Goal: Entertainment & Leisure: Browse casually

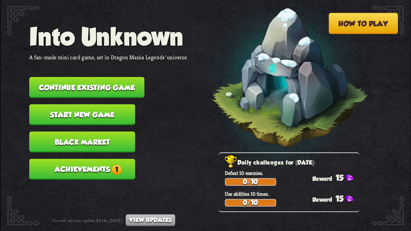
click at [123, 88] on button "Continue existing game" at bounding box center [86, 87] width 115 height 21
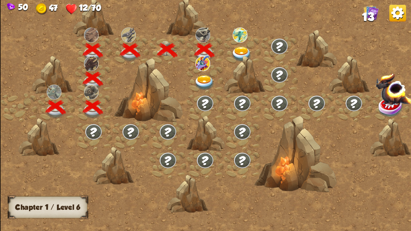
click at [237, 50] on img at bounding box center [241, 54] width 21 height 15
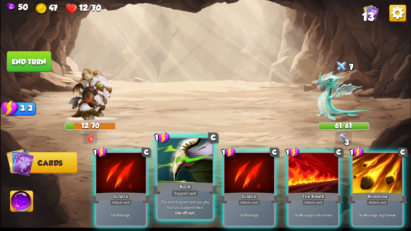
click at [187, 169] on div at bounding box center [184, 161] width 55 height 47
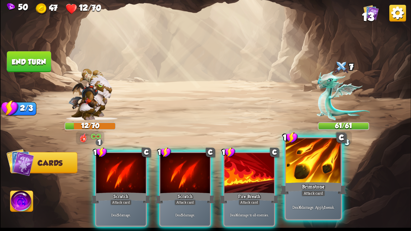
click at [304, 198] on p "Deal 6 damage. Apply 1 weak." at bounding box center [313, 206] width 52 height 5
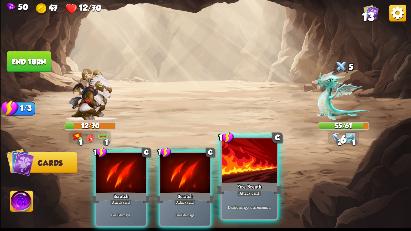
click at [250, 188] on div "Fire Breath" at bounding box center [249, 188] width 66 height 15
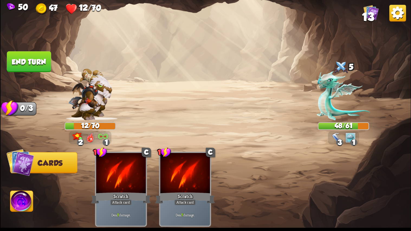
click at [32, 66] on button "End turn" at bounding box center [29, 61] width 44 height 21
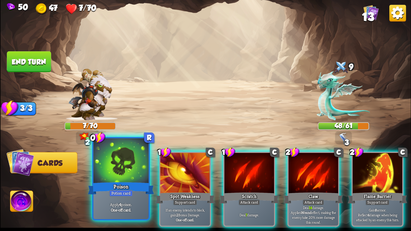
click at [143, 185] on div "Poison" at bounding box center [121, 188] width 66 height 15
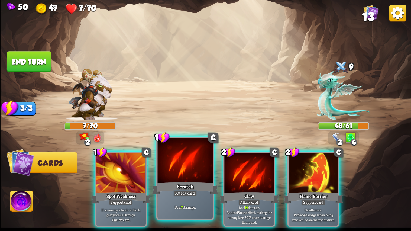
click at [203, 195] on div "Scratch" at bounding box center [185, 188] width 66 height 15
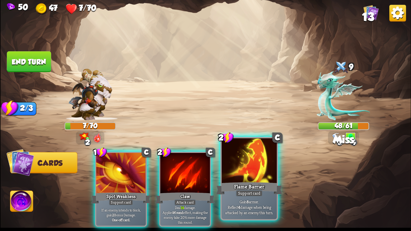
click at [233, 198] on p "Gain 8 armor. Reflect 4 damage when being attacked by an enemy this turn." at bounding box center [249, 207] width 52 height 16
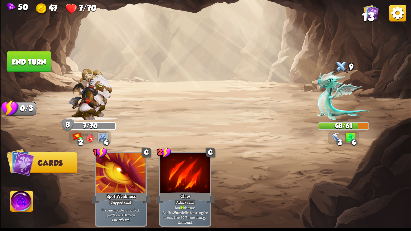
click at [31, 59] on button "End turn" at bounding box center [29, 61] width 44 height 21
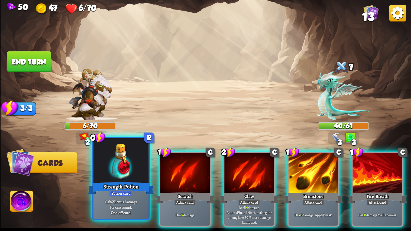
click at [135, 182] on div "Strength Potion" at bounding box center [121, 188] width 66 height 15
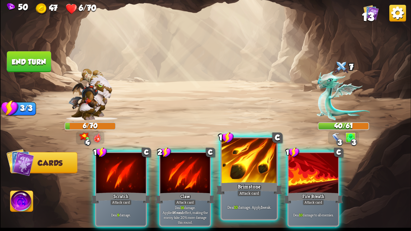
click at [253, 195] on div "Attack card" at bounding box center [249, 193] width 24 height 7
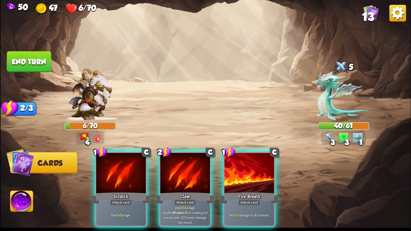
click at [253, 198] on div "Attack card" at bounding box center [249, 202] width 22 height 6
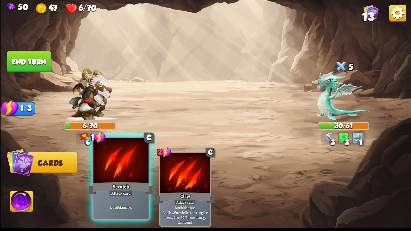
click at [117, 198] on div "Deal 9 damage." at bounding box center [120, 207] width 55 height 24
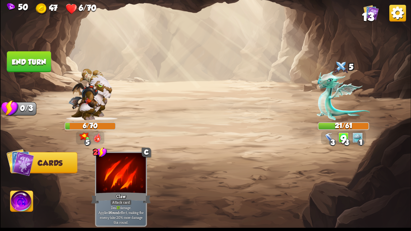
click at [32, 52] on button "End turn" at bounding box center [29, 61] width 44 height 21
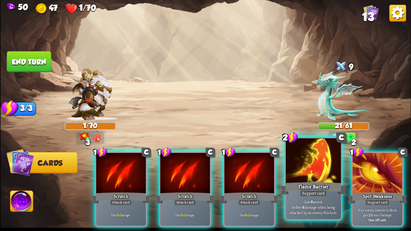
click at [296, 174] on div at bounding box center [313, 161] width 55 height 47
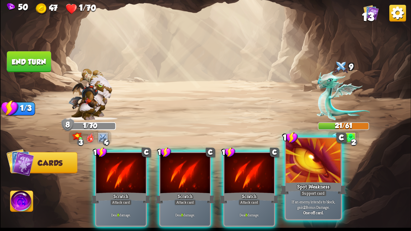
click at [297, 175] on div at bounding box center [313, 161] width 55 height 47
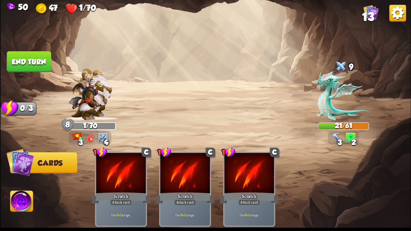
click at [35, 64] on button "End turn" at bounding box center [29, 61] width 44 height 21
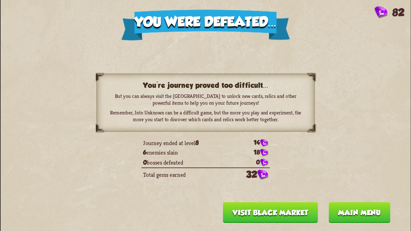
click at [285, 198] on button "Visit Black Market" at bounding box center [270, 212] width 95 height 21
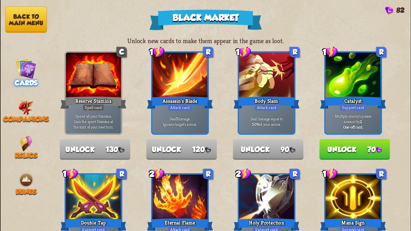
click at [24, 4] on nav "Back to main menu Cards Companions Relics Runes" at bounding box center [25, 115] width 51 height 231
click at [25, 7] on button "Back to main menu" at bounding box center [26, 20] width 42 height 26
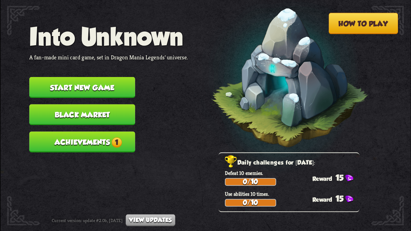
click at [104, 88] on button "Start new game" at bounding box center [82, 87] width 106 height 21
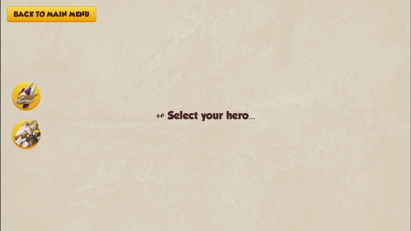
click at [31, 121] on img at bounding box center [26, 134] width 29 height 29
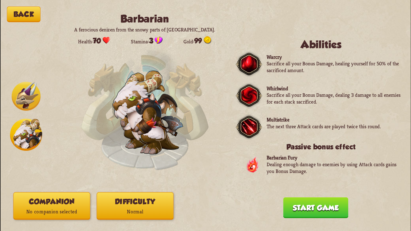
click at [318, 198] on button "Start game" at bounding box center [315, 207] width 65 height 21
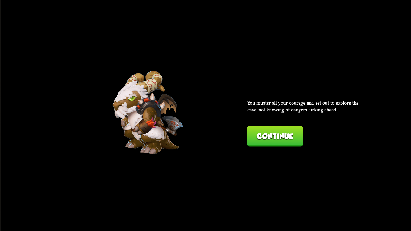
click at [275, 139] on button "Continue" at bounding box center [275, 136] width 56 height 21
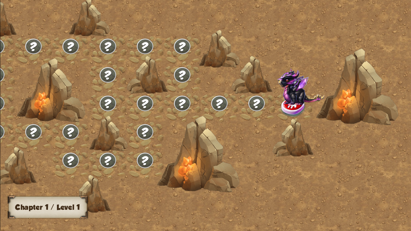
click at [220, 124] on div at bounding box center [198, 154] width 82 height 77
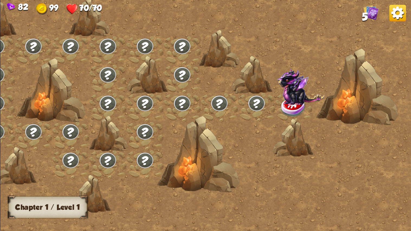
click at [86, 193] on div at bounding box center [90, 194] width 41 height 38
click at [53, 198] on h3 "Chapter 1 / Level 1" at bounding box center [47, 207] width 65 height 8
click at [145, 129] on img at bounding box center [145, 131] width 18 height 17
click at [296, 95] on img at bounding box center [300, 86] width 47 height 37
